Goal: Information Seeking & Learning: Learn about a topic

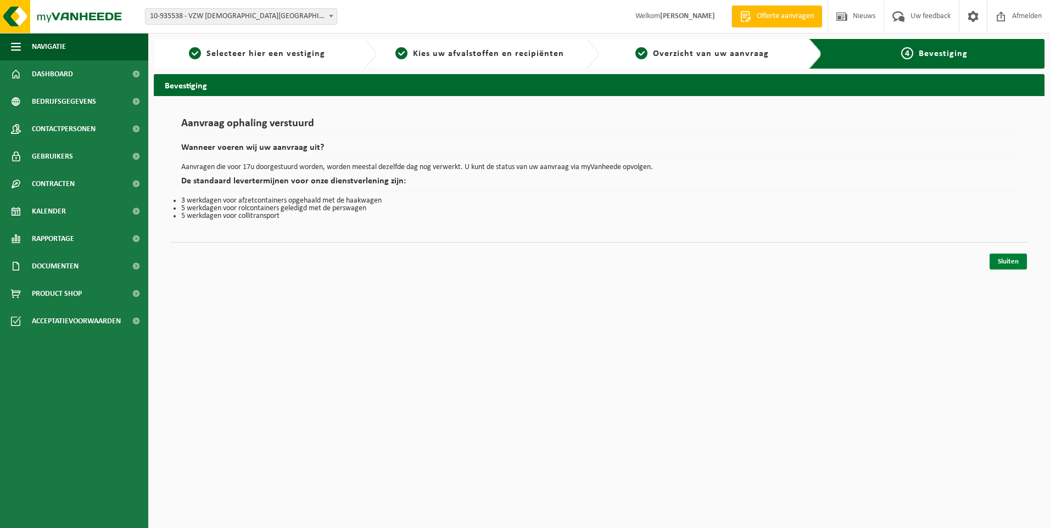
click at [1006, 260] on link "Sluiten" at bounding box center [1007, 262] width 37 height 16
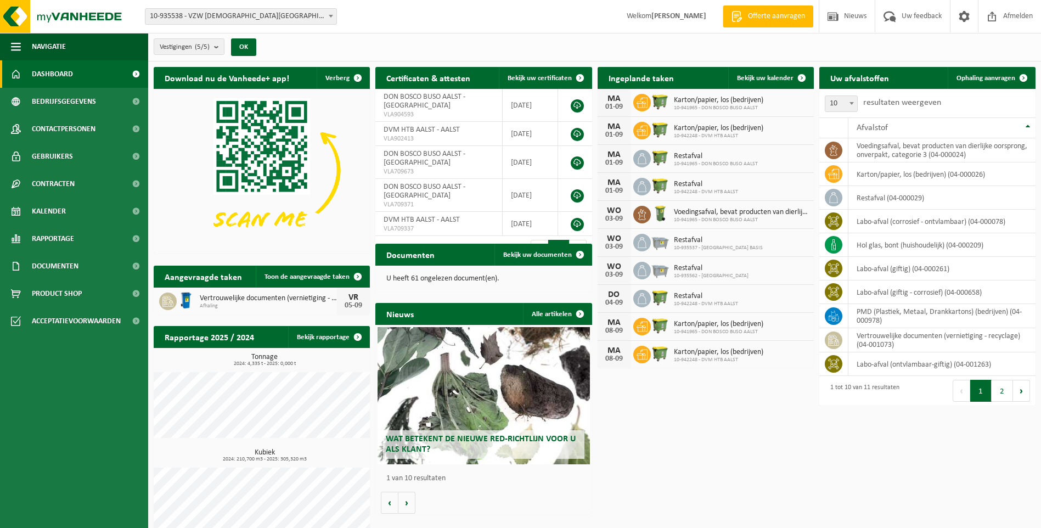
click at [494, 445] on h2 "Wat betekent de nieuwe RED-richtlijn voor u als klant?" at bounding box center [483, 444] width 201 height 29
